Goal: Task Accomplishment & Management: Complete application form

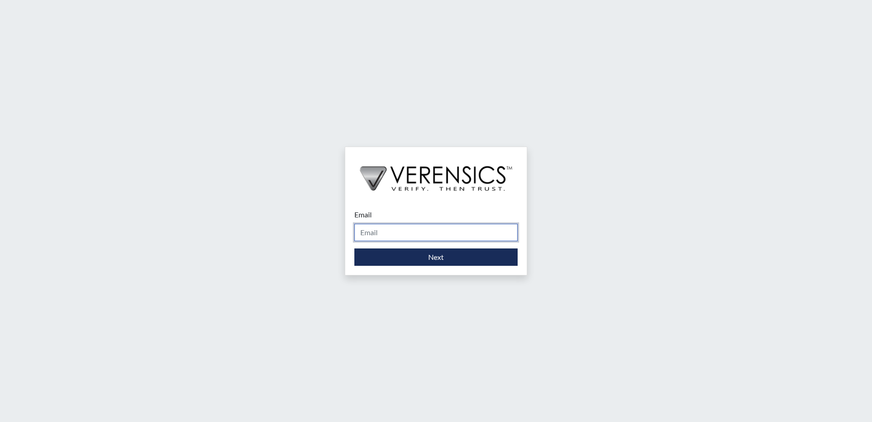
click at [433, 231] on input "Email" at bounding box center [435, 232] width 163 height 17
type input "[PERSON_NAME][EMAIL_ADDRESS][PERSON_NAME][DOMAIN_NAME]"
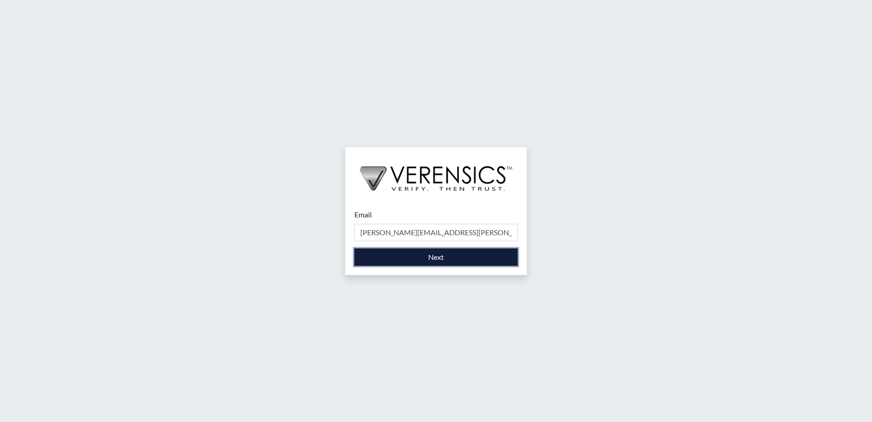
click at [425, 262] on button "Next" at bounding box center [435, 256] width 163 height 17
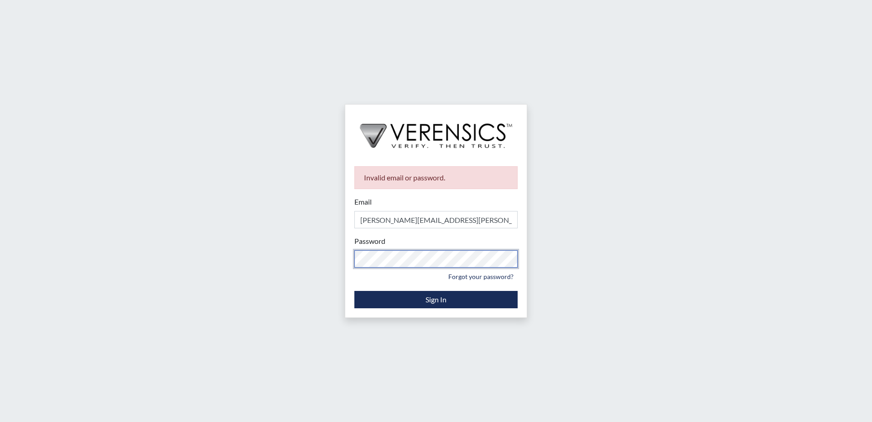
click at [337, 259] on div "Invalid email or password. Email [PERSON_NAME][EMAIL_ADDRESS][PERSON_NAME][DOMA…" at bounding box center [436, 211] width 872 height 422
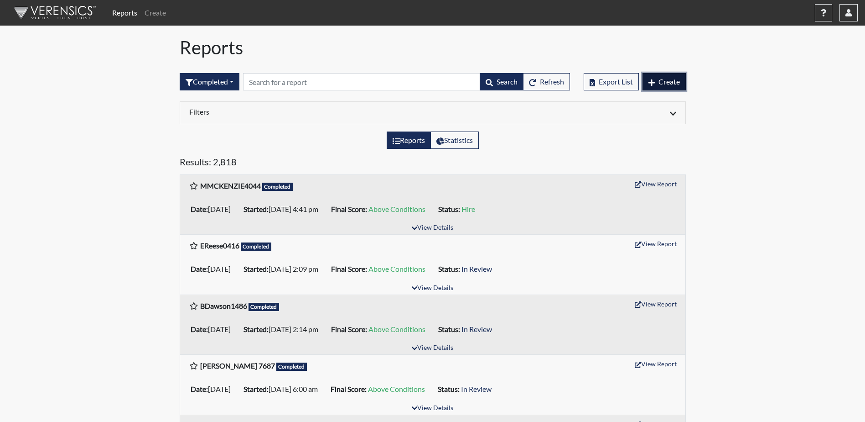
click at [659, 85] on span "Create" at bounding box center [669, 81] width 21 height 9
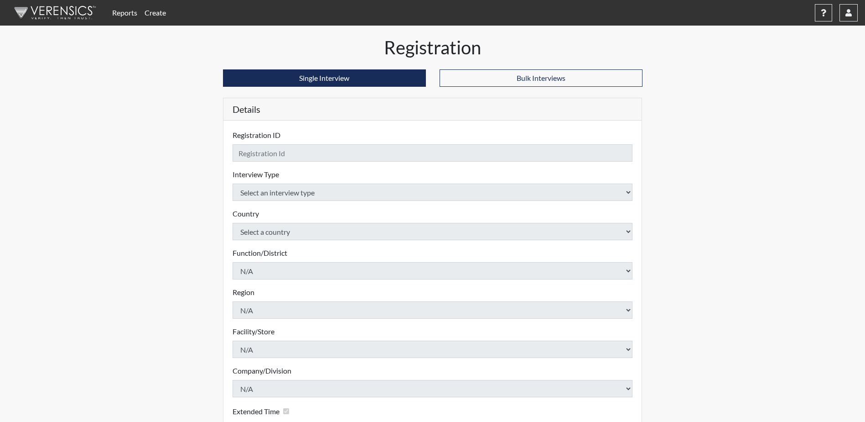
checkbox input "true"
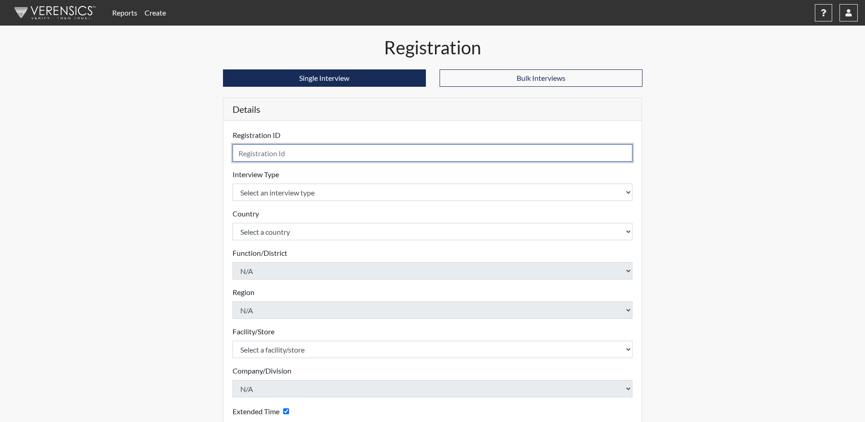
click at [415, 159] on input "text" at bounding box center [433, 152] width 401 height 17
type input "MHonstein7124"
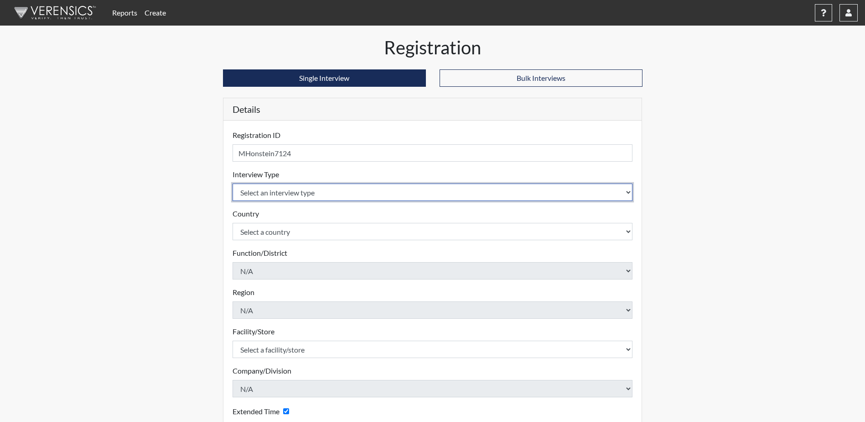
click at [626, 190] on select "Select an interview type Corrections Pre-Employment" at bounding box center [433, 191] width 401 height 17
select select "ff733e93-e1bf-11ea-9c9f-0eff0cf7eb8f"
click at [233, 183] on select "Select an interview type Corrections Pre-Employment" at bounding box center [433, 191] width 401 height 17
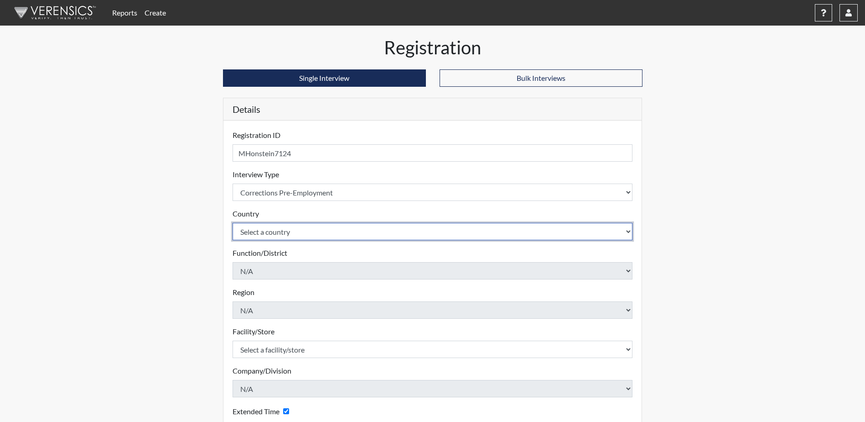
click at [402, 232] on select "Select a country [GEOGRAPHIC_DATA] [GEOGRAPHIC_DATA]" at bounding box center [433, 231] width 401 height 17
select select "united-states-of-[GEOGRAPHIC_DATA]"
click at [233, 223] on select "Select a country [GEOGRAPHIC_DATA] [GEOGRAPHIC_DATA]" at bounding box center [433, 231] width 401 height 17
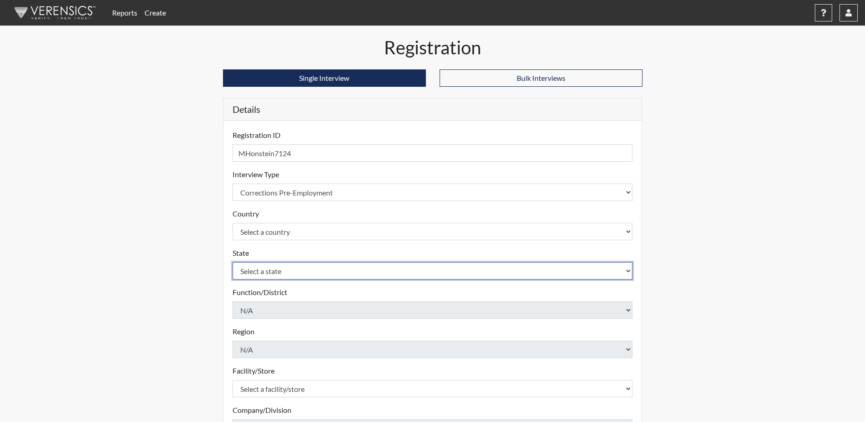
click at [315, 271] on select "Select a state [US_STATE] [US_STATE] [US_STATE] [US_STATE] [US_STATE] [US_STATE…" at bounding box center [433, 270] width 401 height 17
select select "SC"
click at [233, 262] on select "Select a state [US_STATE] [US_STATE] [US_STATE] [US_STATE] [US_STATE] [US_STATE…" at bounding box center [433, 270] width 401 height 17
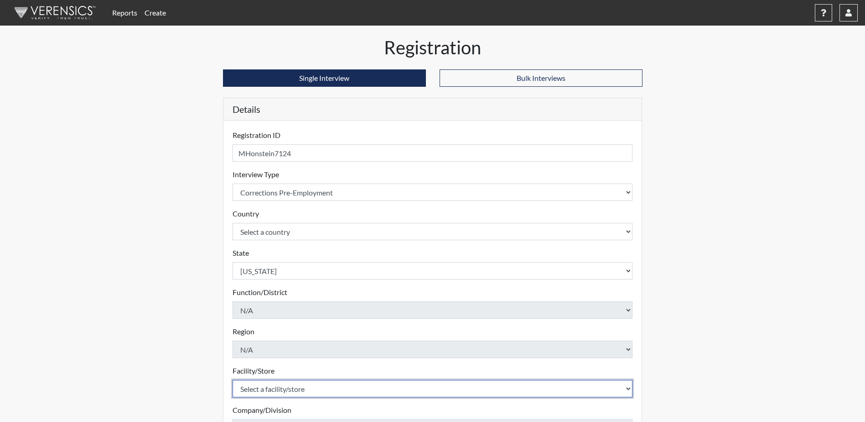
click at [271, 388] on select "Select a facility/store [GEOGRAPHIC_DATA] CI Broad River CI [PERSON_NAME] CI Di…" at bounding box center [433, 388] width 401 height 17
select select "cbcc714f-16b9-46d5-bead-0a4416b78fcf"
click at [233, 380] on select "Select a facility/store [GEOGRAPHIC_DATA] CI Broad River CI [PERSON_NAME] CI Di…" at bounding box center [433, 388] width 401 height 17
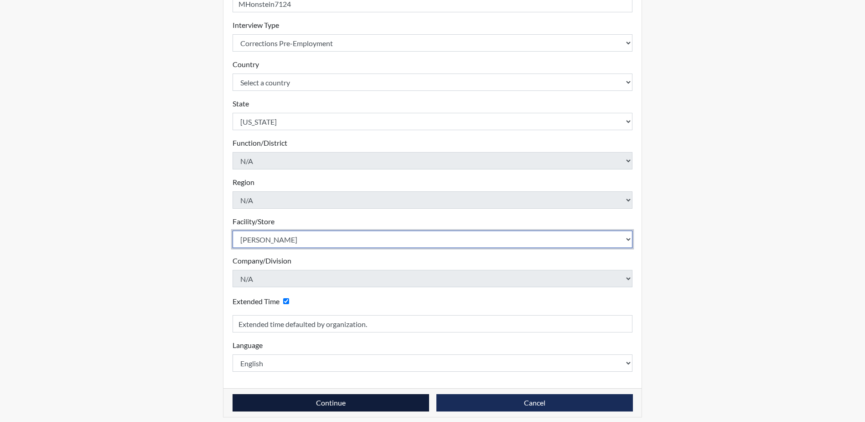
scroll to position [156, 0]
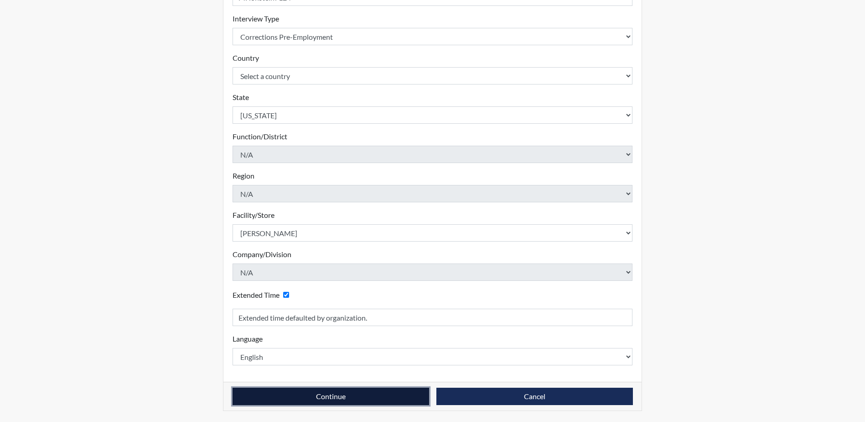
click at [310, 395] on button "Continue" at bounding box center [331, 395] width 197 height 17
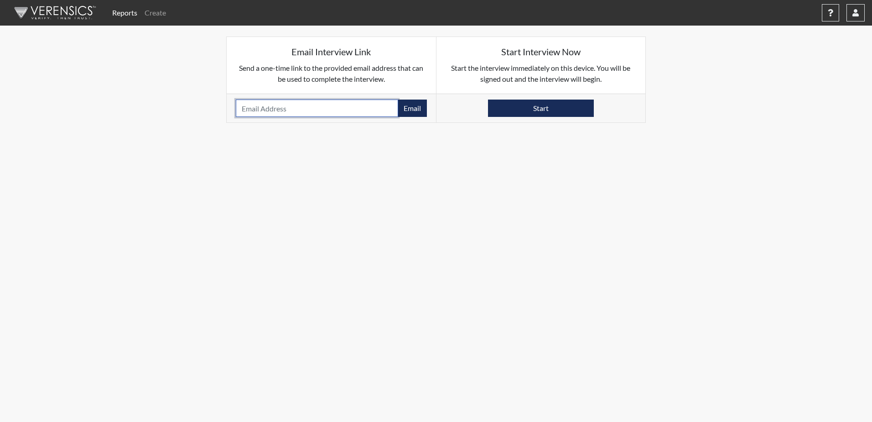
click at [344, 110] on input "email" at bounding box center [317, 107] width 162 height 17
type input "[PERSON_NAME][EMAIL_ADDRESS][DOMAIN_NAME]"
click at [416, 113] on button "Email" at bounding box center [412, 107] width 29 height 17
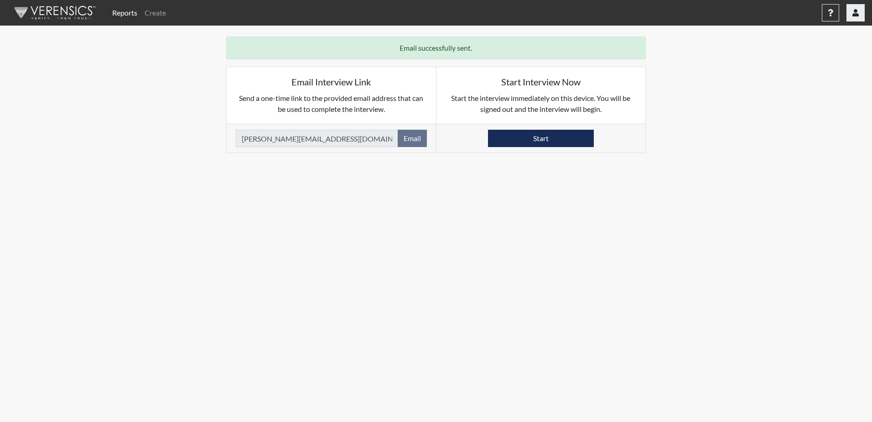
click at [863, 16] on button "button" at bounding box center [856, 12] width 18 height 17
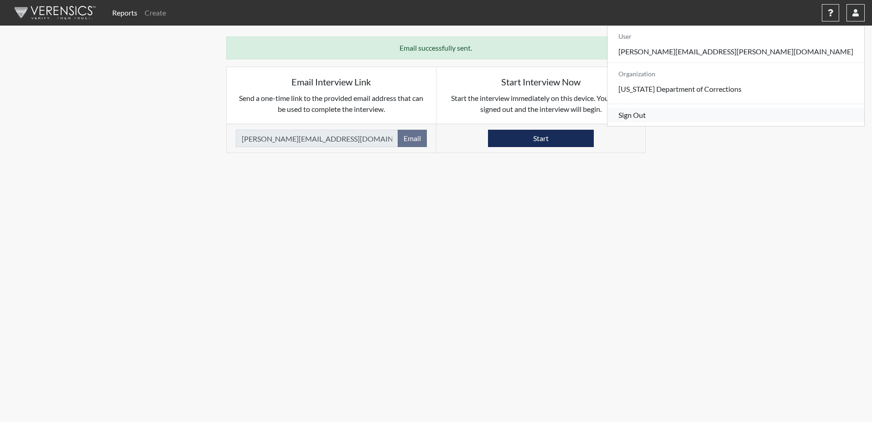
click at [790, 122] on link "Sign Out" at bounding box center [736, 115] width 257 height 15
